Goal: Task Accomplishment & Management: Complete application form

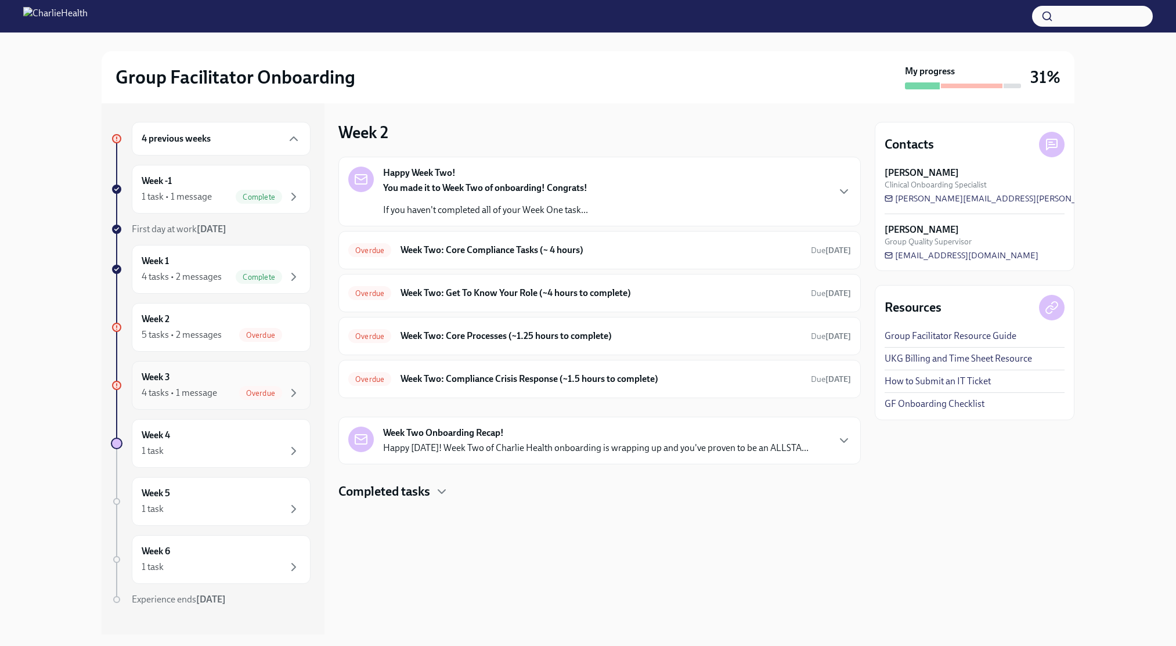
scroll to position [52, 0]
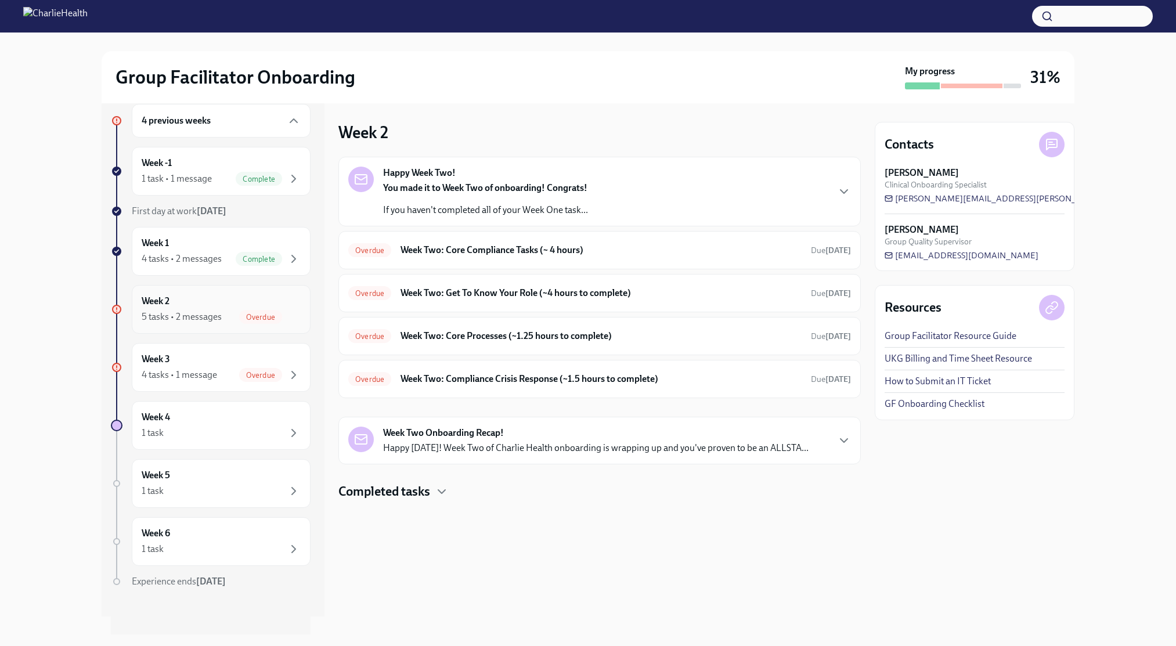
click at [195, 323] on div "5 tasks • 2 messages" at bounding box center [182, 317] width 80 height 13
click at [222, 323] on div "5 tasks • 2 messages" at bounding box center [182, 317] width 80 height 13
click at [490, 257] on h6 "Week Two: Core Compliance Tasks (~ 4 hours)" at bounding box center [601, 250] width 401 height 13
click at [195, 382] on div "Week 3 4 tasks • 1 message Overdue" at bounding box center [221, 367] width 159 height 29
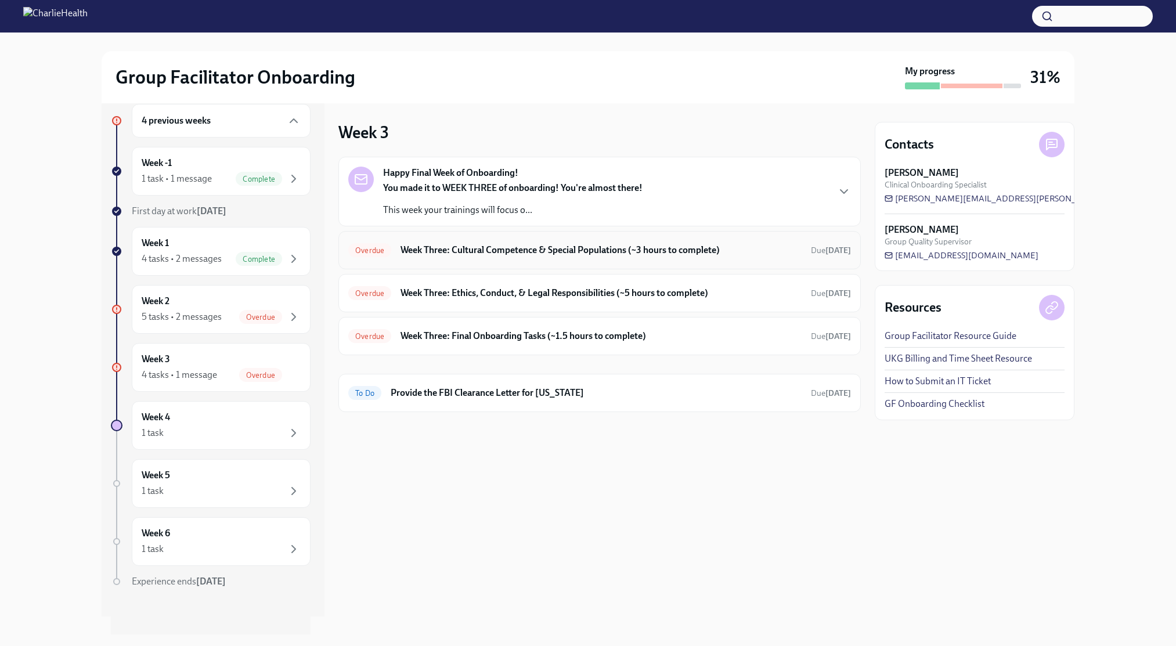
click at [516, 257] on h6 "Week Three: Cultural Competence & Special Populations (~3 hours to complete)" at bounding box center [601, 250] width 401 height 13
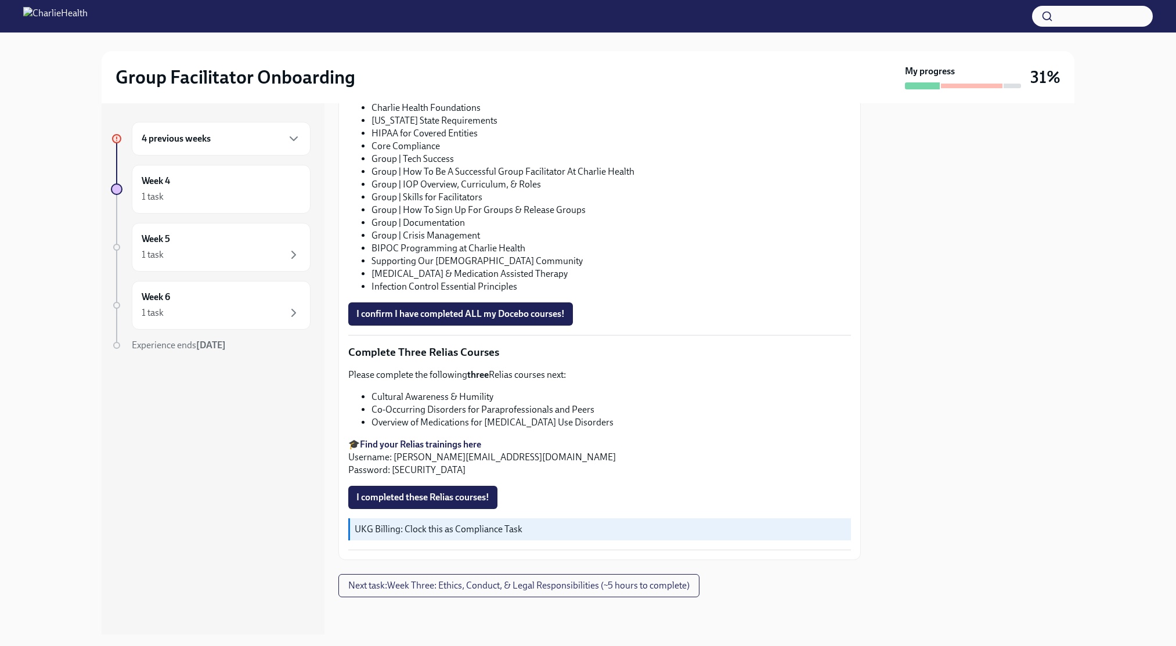
scroll to position [937, 0]
click at [409, 500] on span "I completed these Relias courses!" at bounding box center [422, 498] width 133 height 12
click at [211, 145] on h6 "4 previous weeks" at bounding box center [176, 138] width 69 height 13
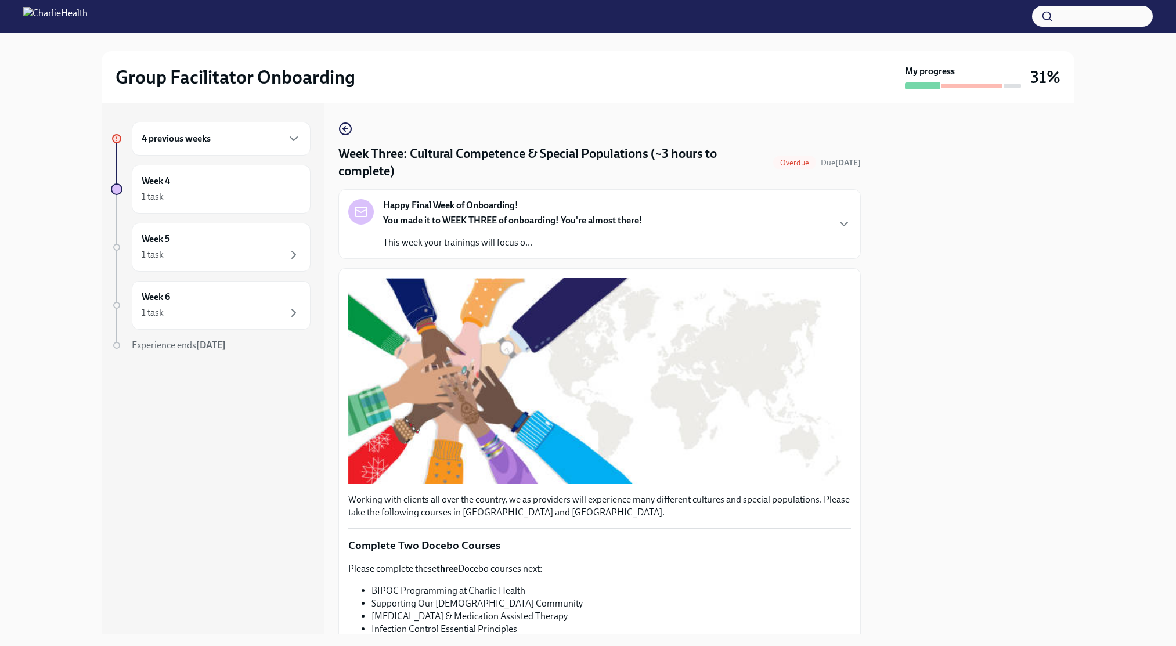
click at [211, 145] on h6 "4 previous weeks" at bounding box center [176, 138] width 69 height 13
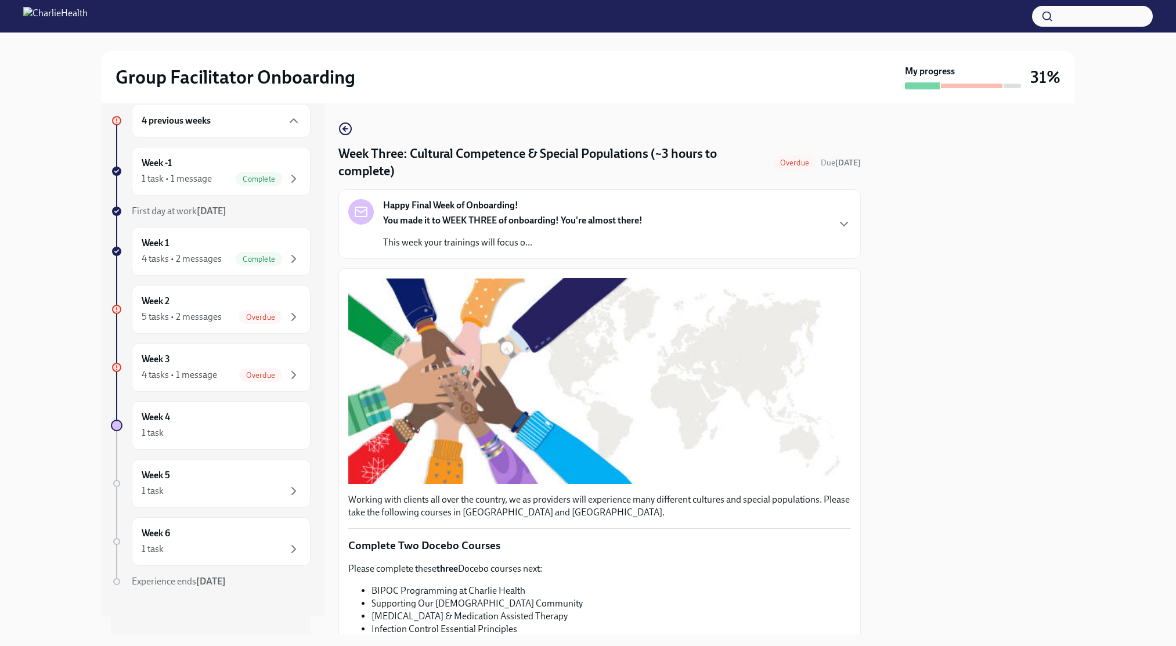
scroll to position [79, 0]
click at [217, 381] on div "4 tasks • 1 message" at bounding box center [179, 375] width 75 height 13
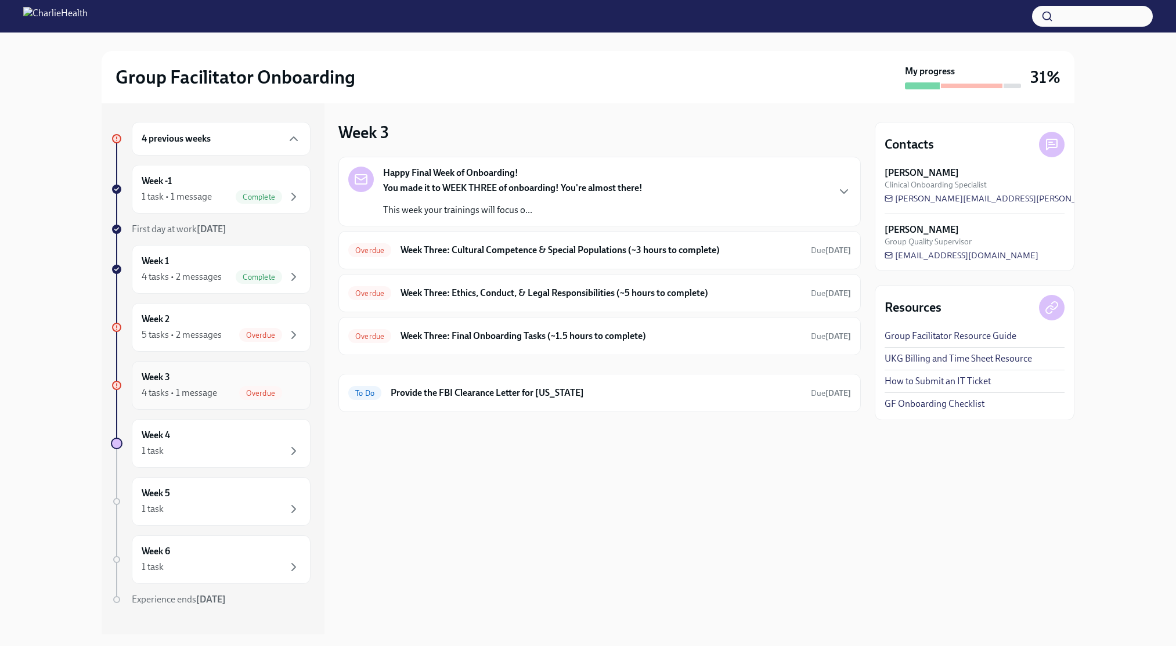
click at [207, 400] on div "Week 3 4 tasks • 1 message Overdue" at bounding box center [221, 385] width 159 height 29
click at [180, 399] on div "4 tasks • 1 message" at bounding box center [179, 393] width 75 height 13
click at [178, 341] on div "5 tasks • 2 messages" at bounding box center [182, 335] width 80 height 13
